Goal: Check status: Check status

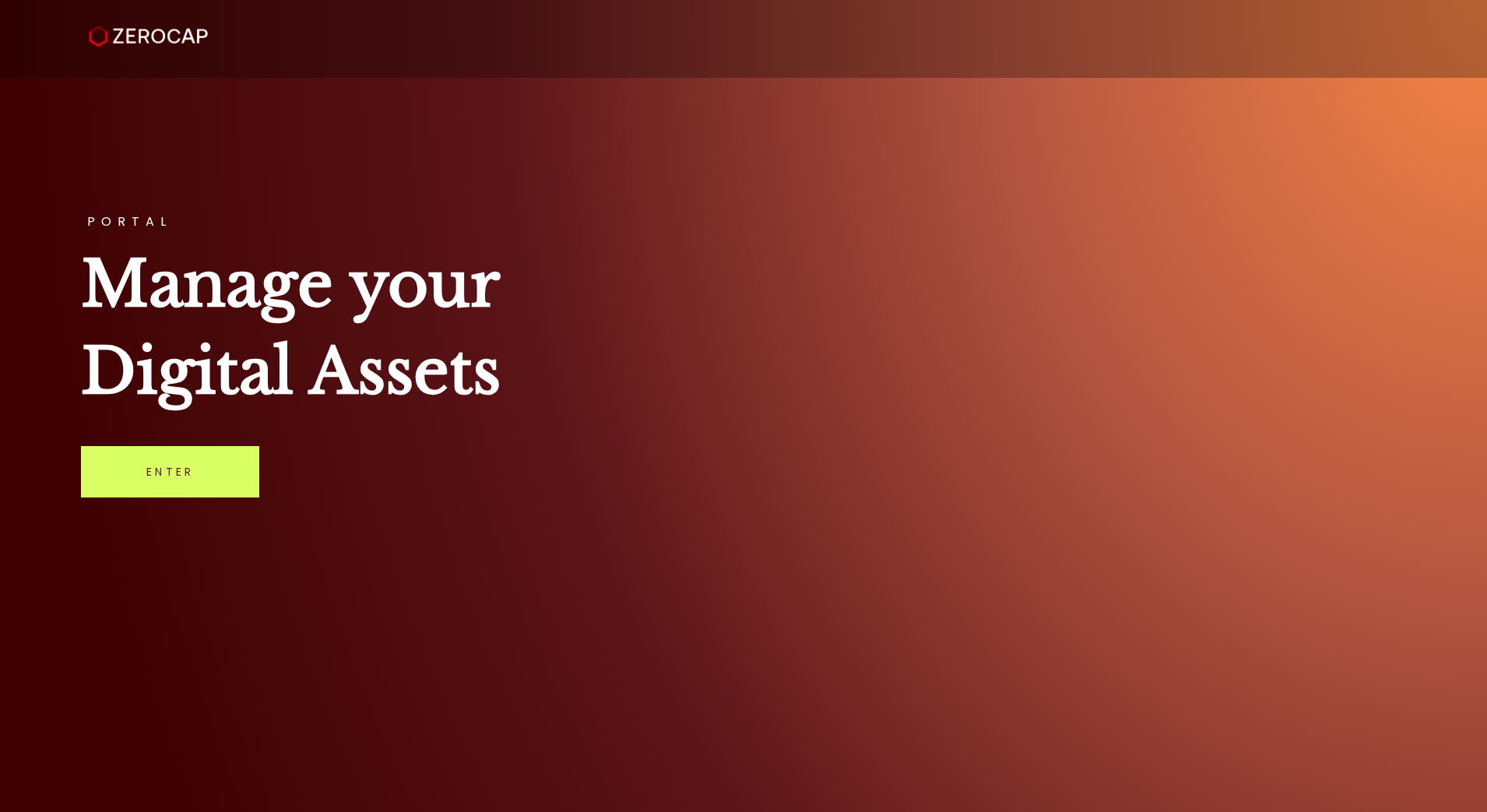
drag, startPoint x: 136, startPoint y: 462, endPoint x: 169, endPoint y: 382, distance: 86.5
click at [138, 460] on link "Enter" at bounding box center [169, 471] width 178 height 52
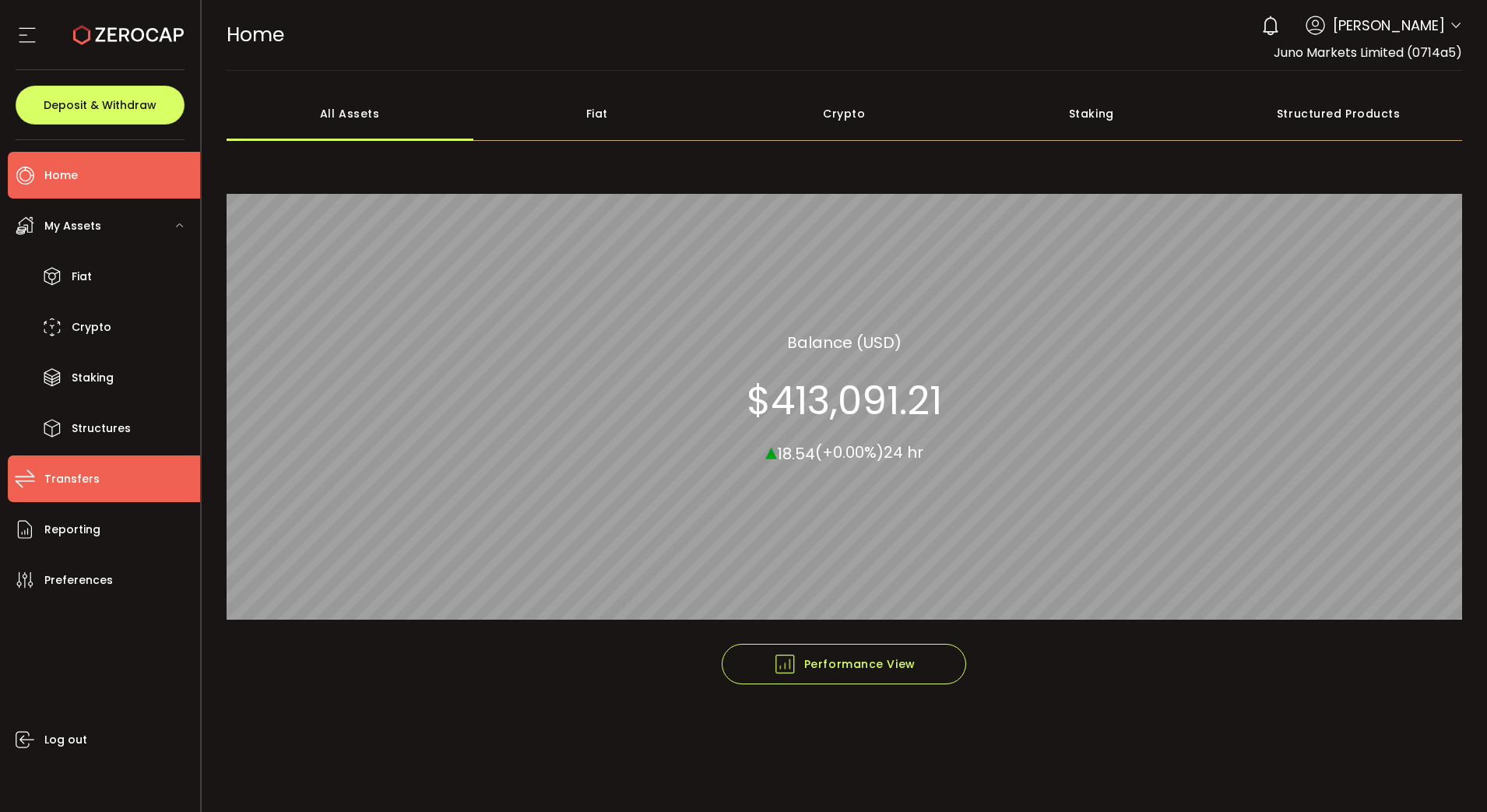
click at [98, 484] on li "Transfers" at bounding box center [103, 478] width 192 height 46
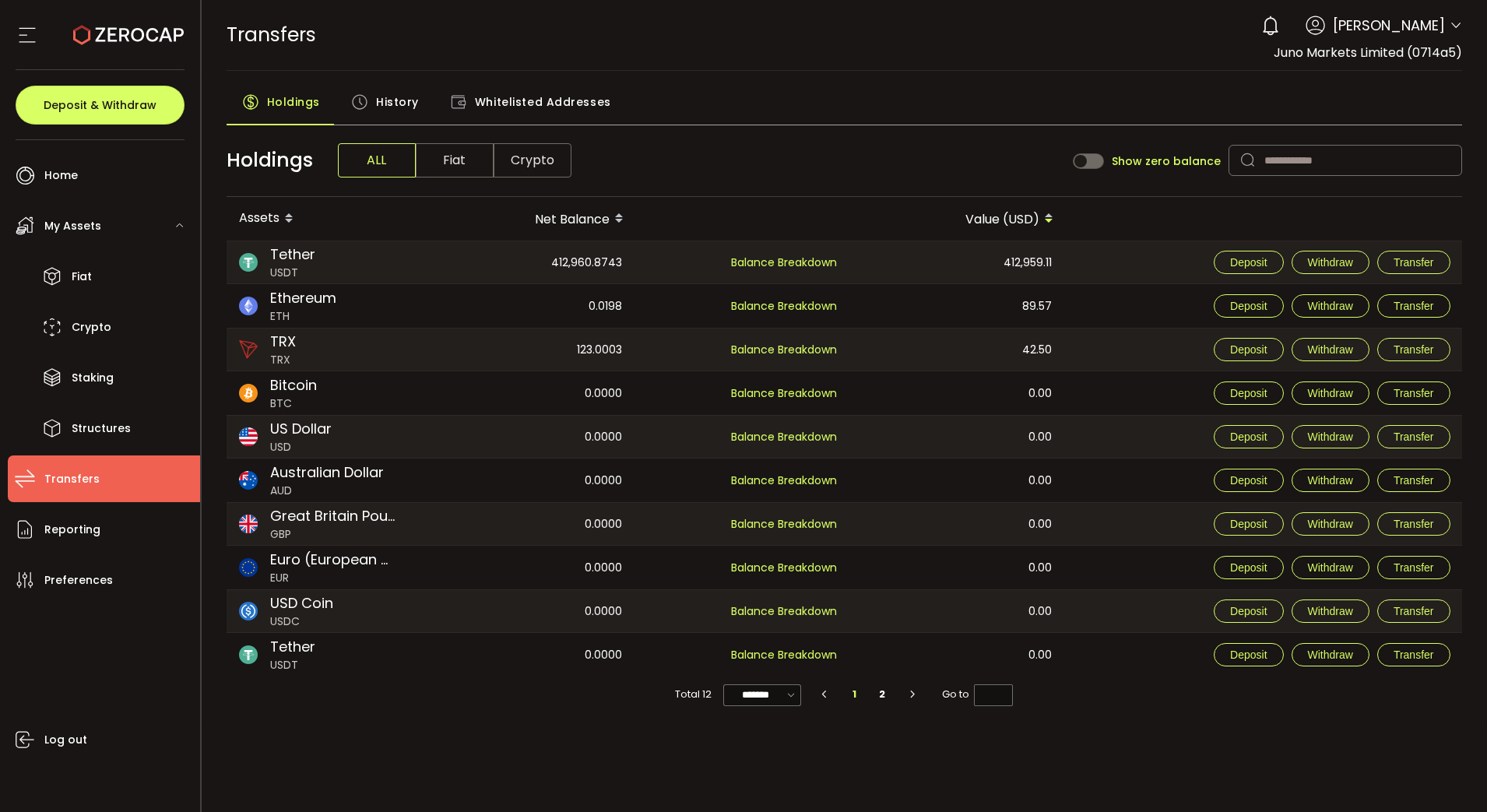
click at [400, 99] on span "History" at bounding box center [397, 102] width 43 height 32
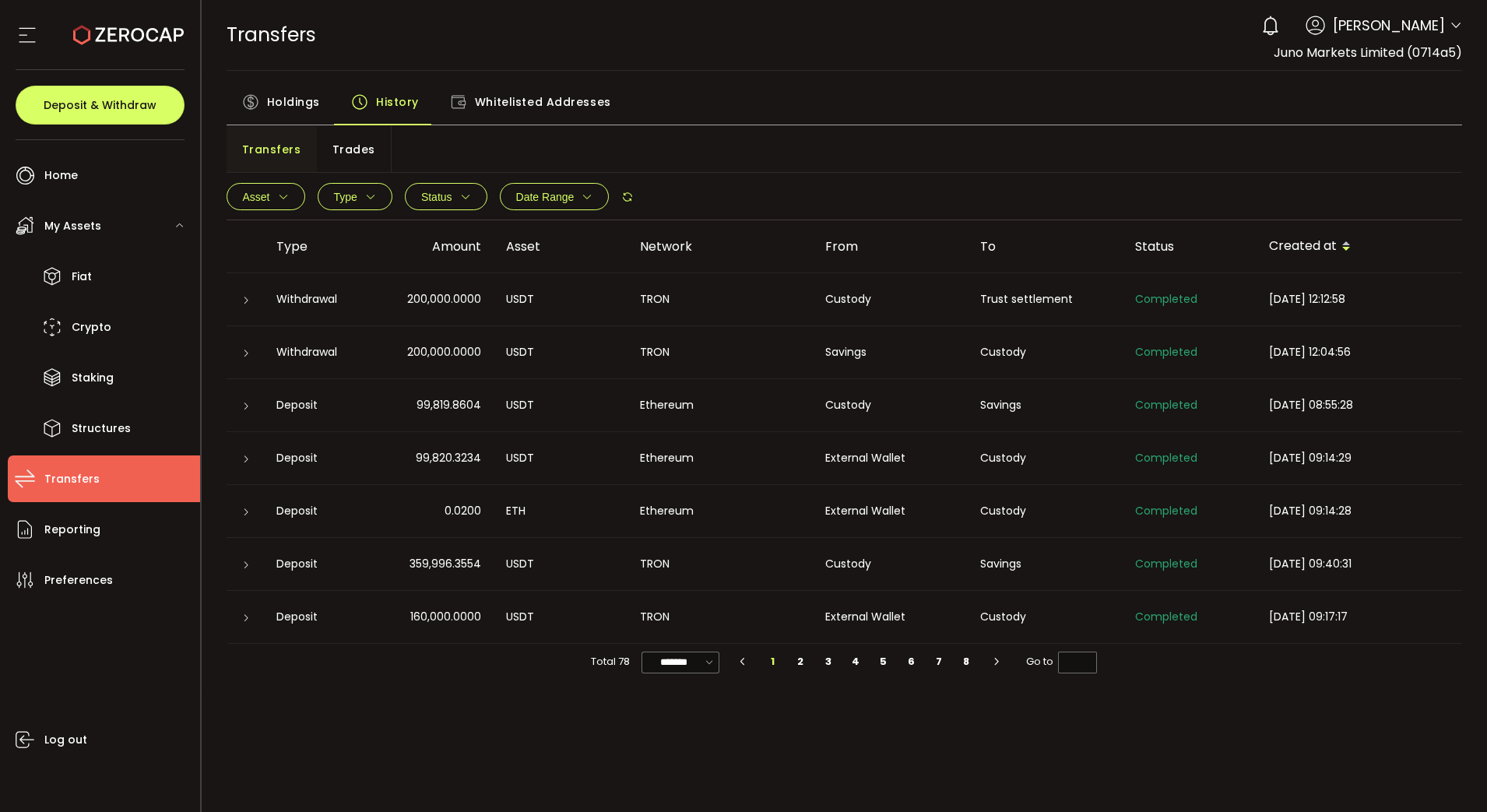
click at [988, 298] on div "Trust settlement" at bounding box center [1044, 299] width 155 height 18
click at [273, 401] on div "Deposit" at bounding box center [316, 405] width 106 height 18
click at [74, 188] on li "Home" at bounding box center [103, 174] width 192 height 46
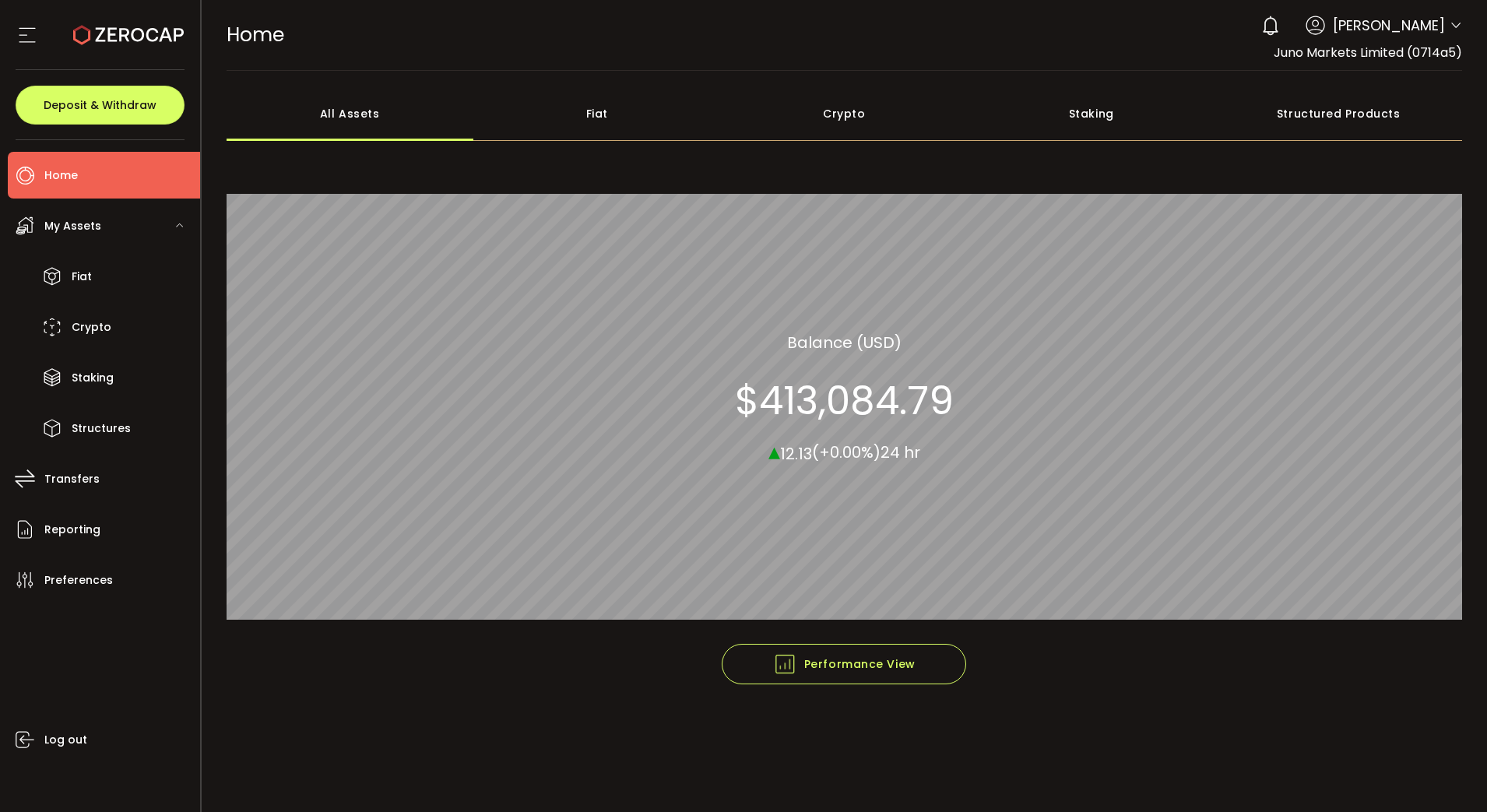
click at [848, 110] on div "Crypto" at bounding box center [845, 114] width 248 height 54
click at [1080, 115] on div "Staking" at bounding box center [1091, 114] width 248 height 54
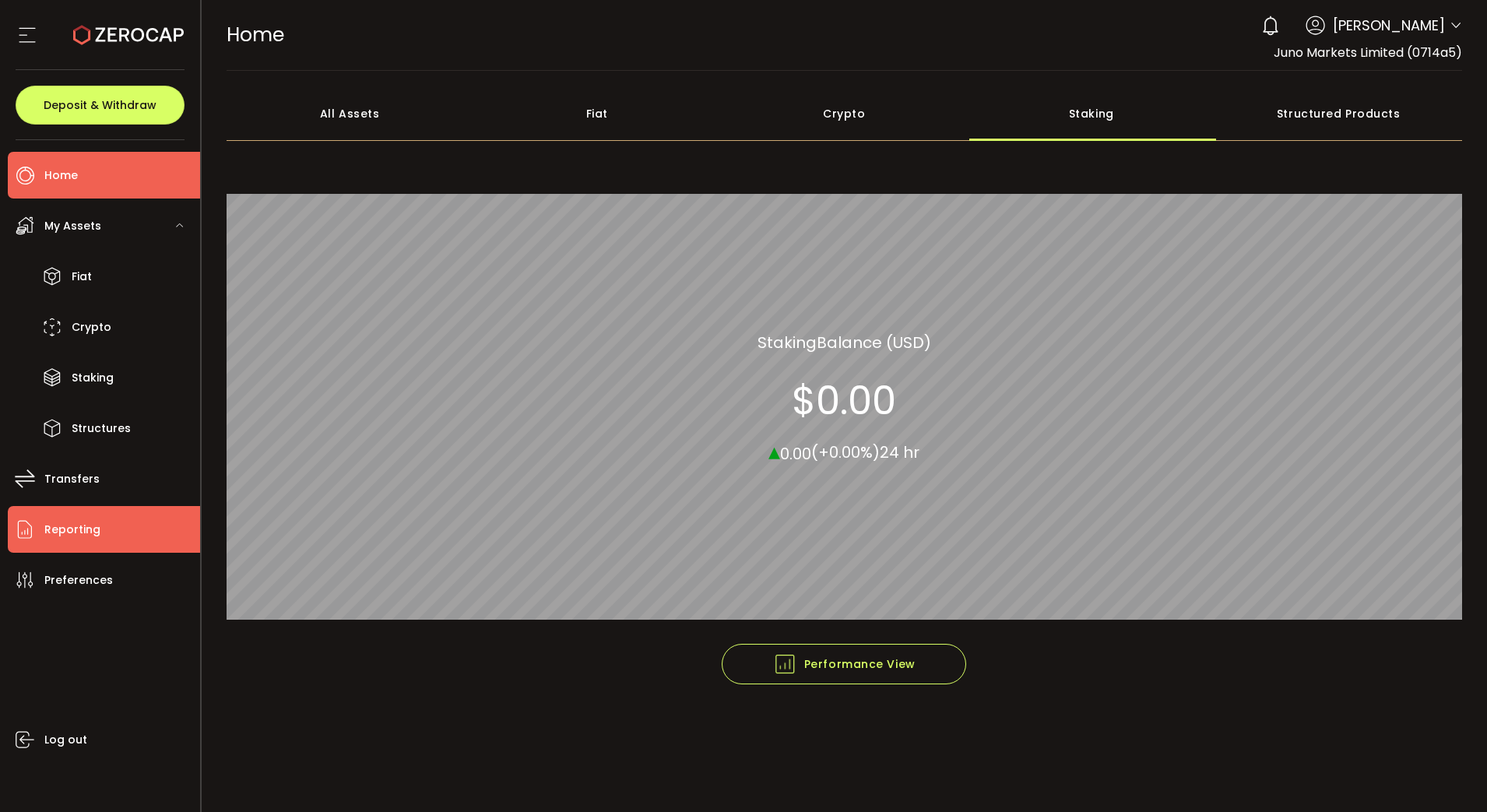
click at [99, 520] on li "Reporting" at bounding box center [103, 528] width 192 height 46
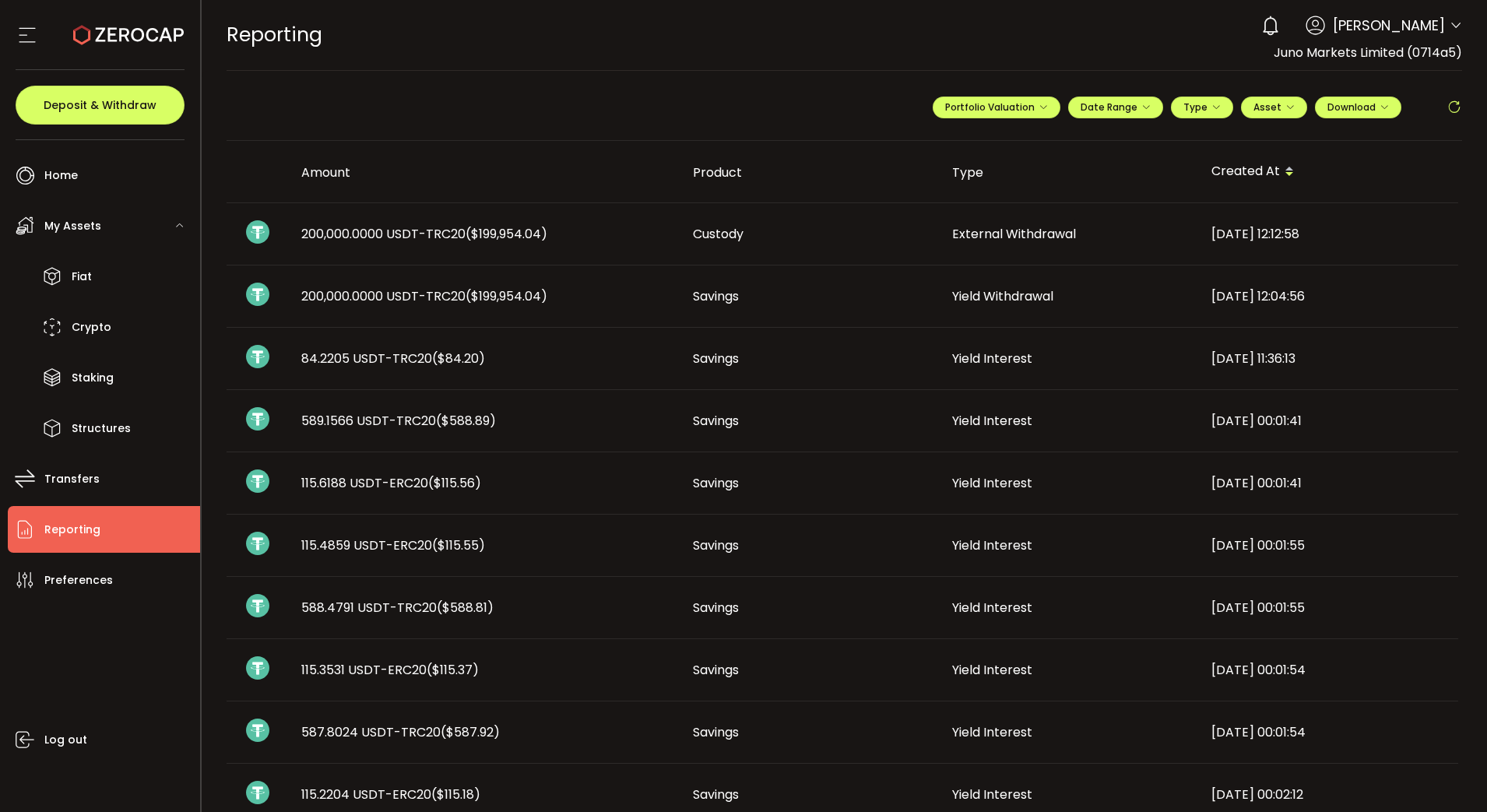
drag, startPoint x: 300, startPoint y: 357, endPoint x: 1329, endPoint y: 371, distance: 1029.1
click at [1329, 371] on tr "84.2205 USDT-TRC20 ($84.20) Savings Yield Interest [DATE] 11:36:13" at bounding box center [843, 358] width 1232 height 62
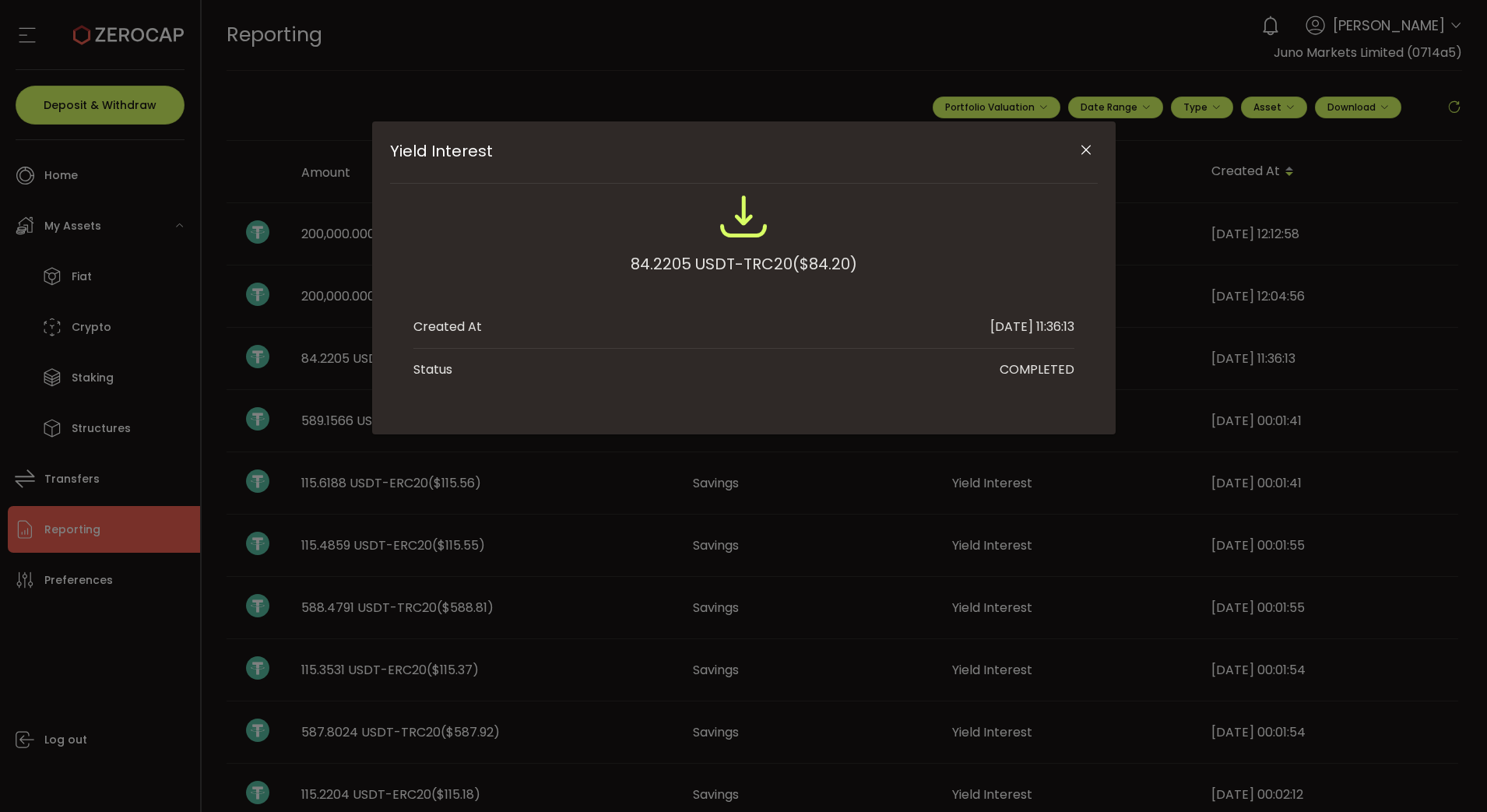
click at [789, 74] on div "Yield Interest 84.2205 USDT-TRC20 ($84.20) Created At [DATE] 11:36:13 Status CO…" at bounding box center [743, 406] width 1487 height 812
click at [1087, 147] on icon "Close" at bounding box center [1086, 151] width 16 height 16
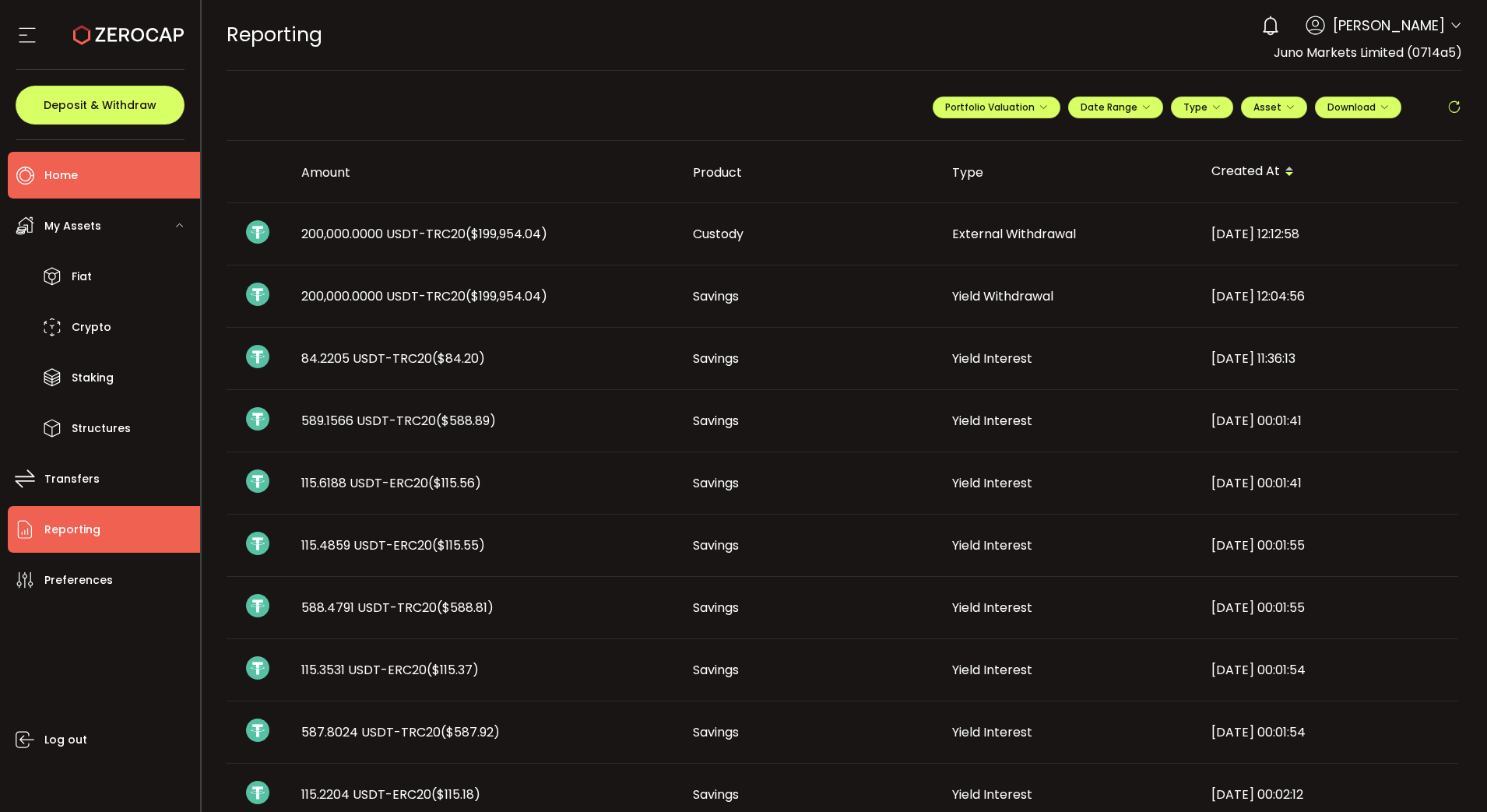
click at [61, 174] on span "Home" at bounding box center [61, 175] width 33 height 23
